Goal: Navigation & Orientation: Find specific page/section

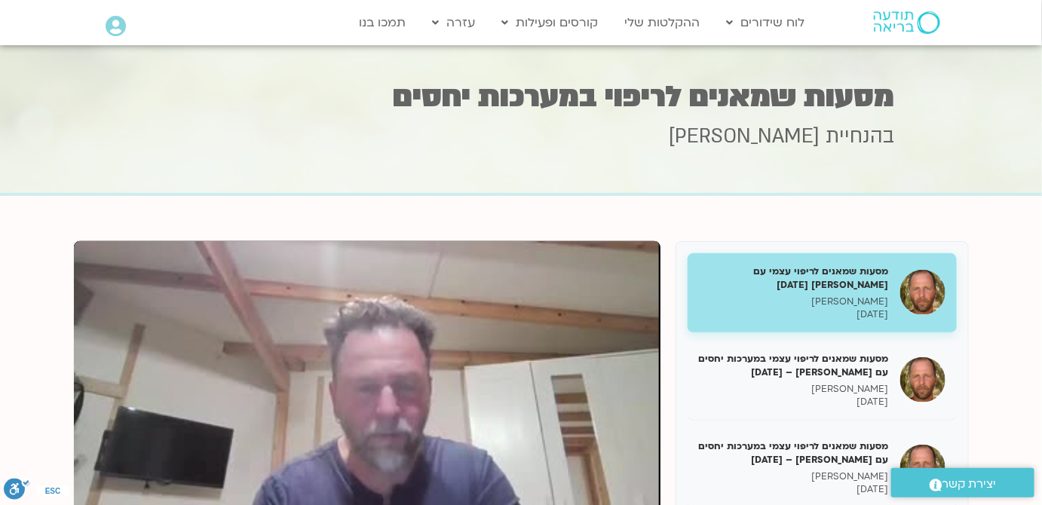
click at [122, 23] on icon at bounding box center [116, 26] width 20 height 21
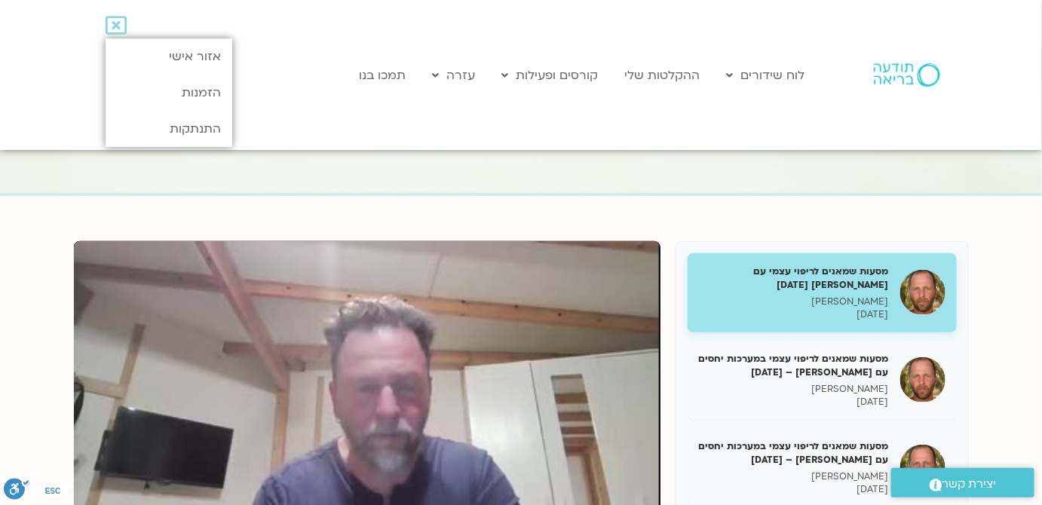
click at [900, 161] on div at bounding box center [521, 120] width 1042 height 151
click at [909, 75] on img at bounding box center [907, 74] width 66 height 23
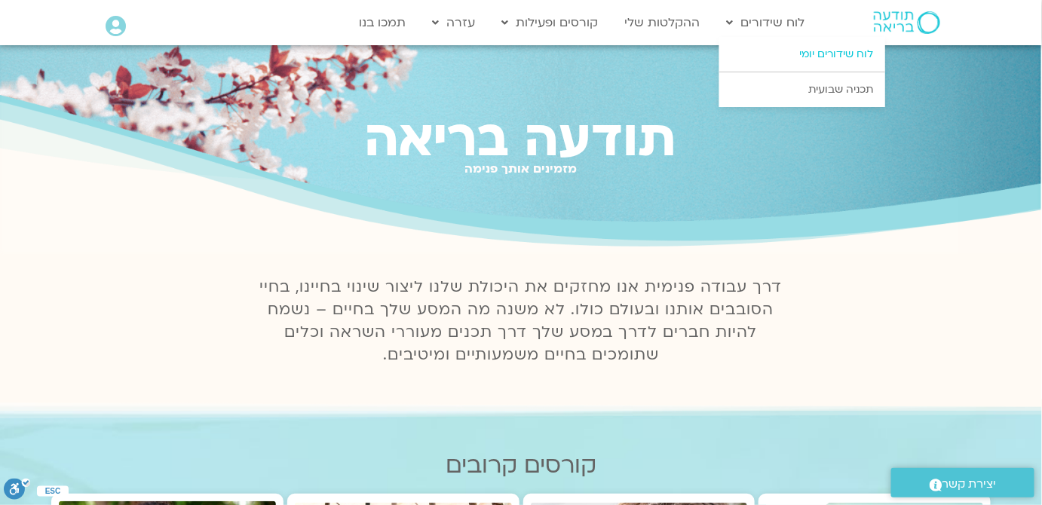
click at [810, 57] on link "לוח שידורים יומי" at bounding box center [802, 54] width 166 height 35
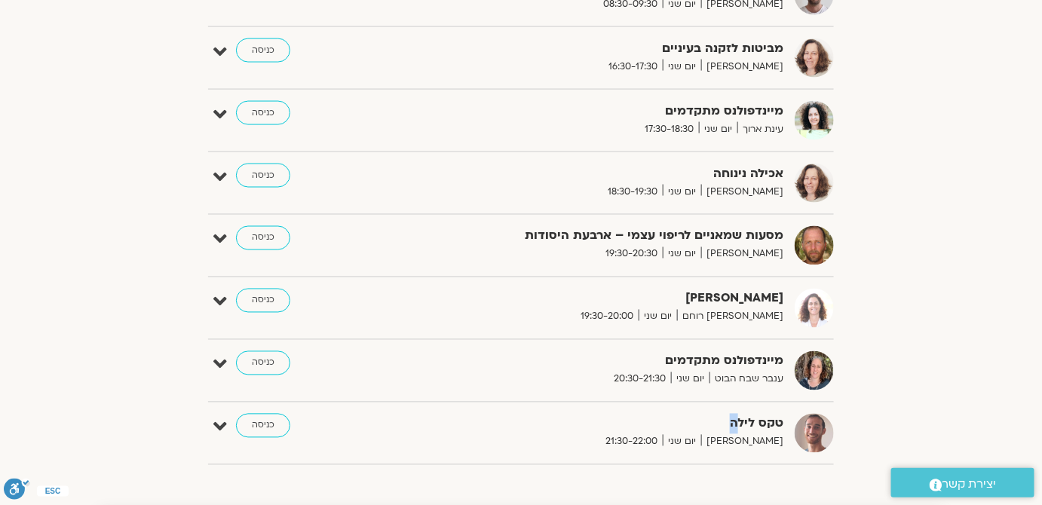
drag, startPoint x: 608, startPoint y: 426, endPoint x: 740, endPoint y: 427, distance: 131.9
click at [740, 427] on strong "טקס לילה" at bounding box center [598, 424] width 369 height 20
click at [253, 427] on link "כניסה" at bounding box center [263, 426] width 54 height 24
